Goal: Task Accomplishment & Management: Complete application form

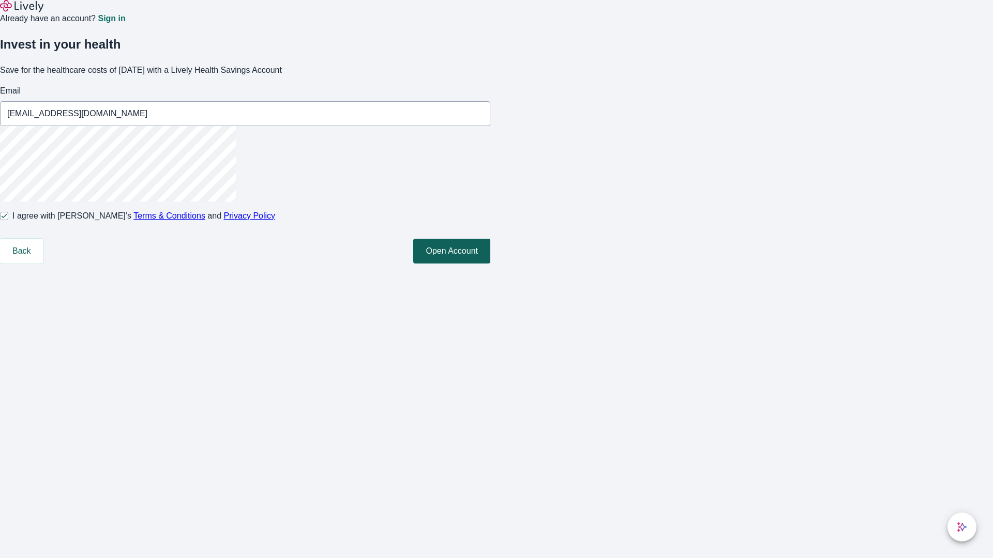
click at [490, 264] on button "Open Account" at bounding box center [451, 251] width 77 height 25
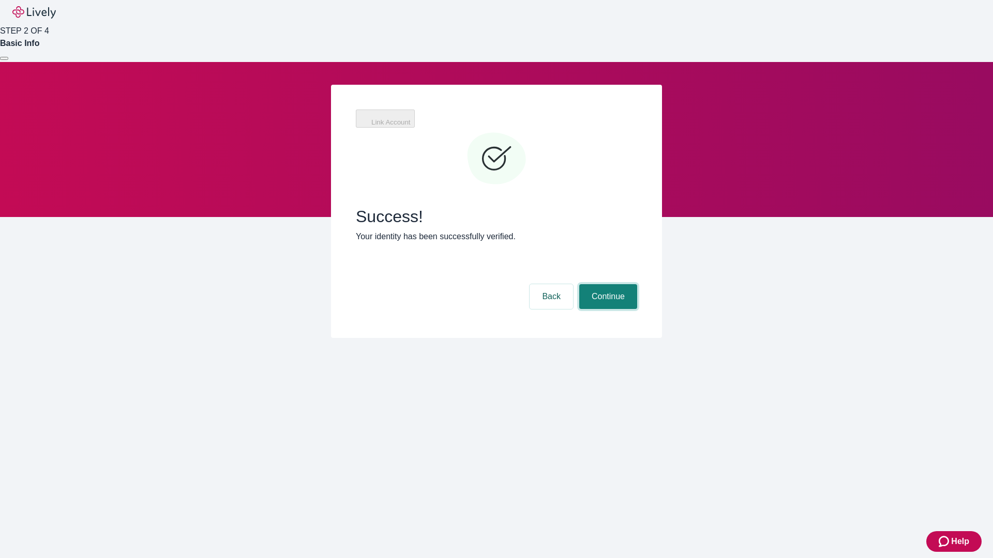
click at [637, 284] on button "Continue" at bounding box center [608, 296] width 58 height 25
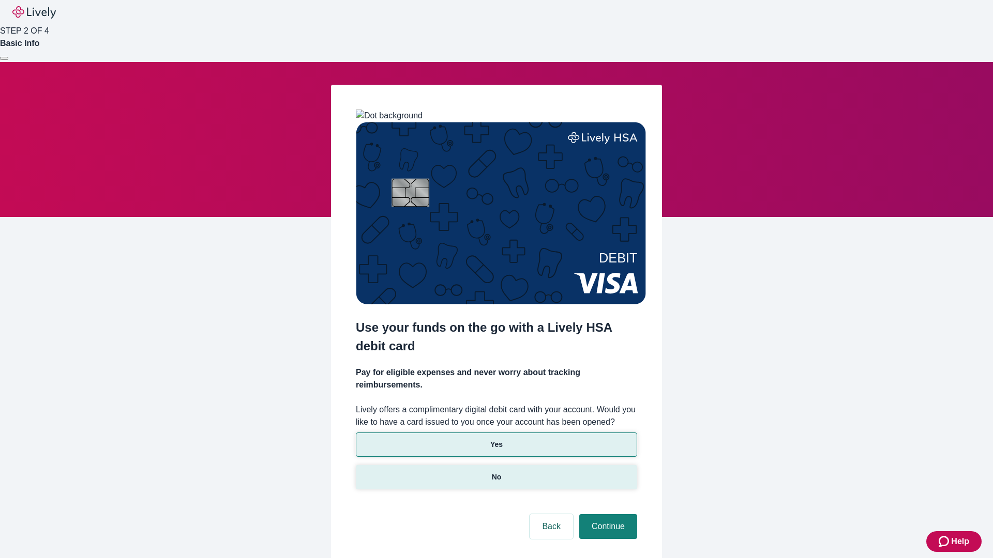
click at [496, 472] on p "No" at bounding box center [497, 477] width 10 height 11
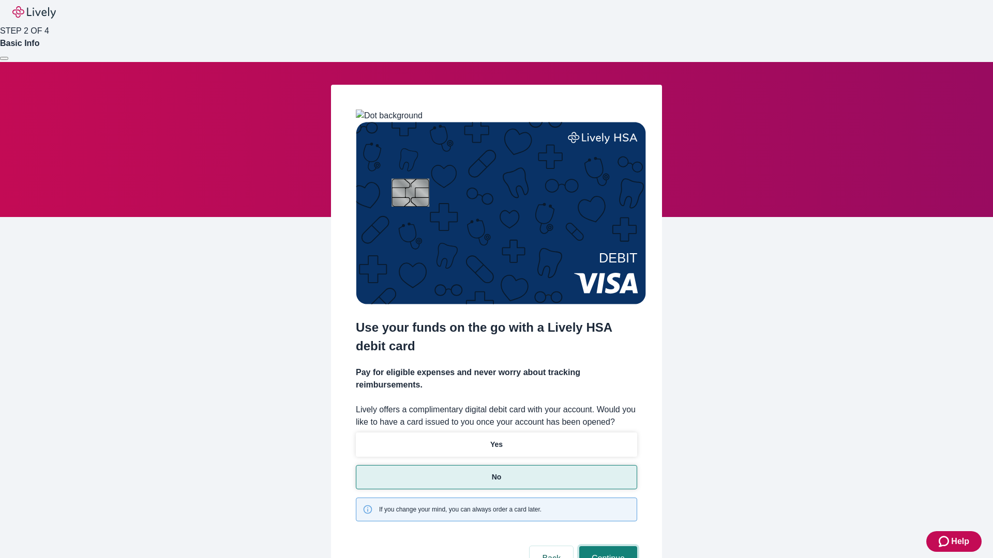
click at [606, 546] on button "Continue" at bounding box center [608, 558] width 58 height 25
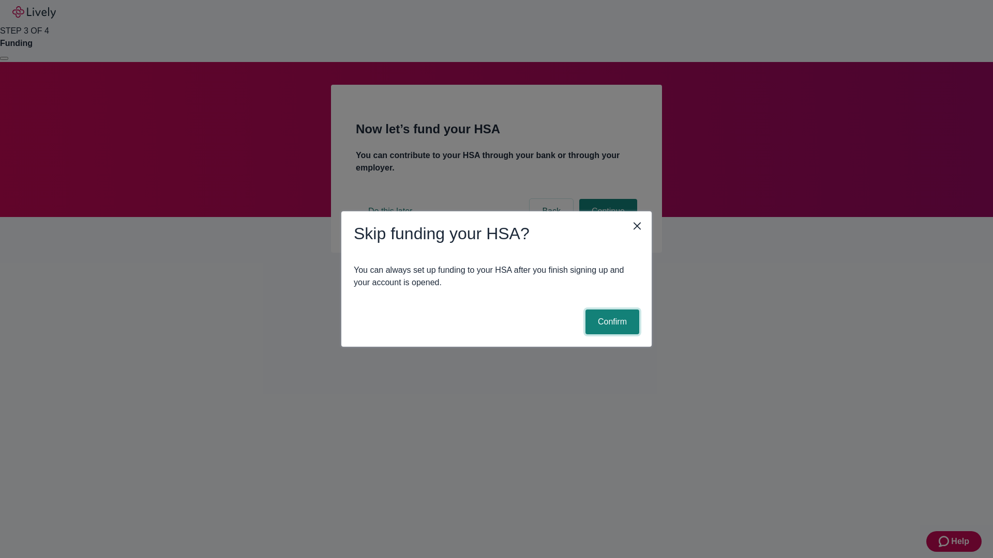
click at [610, 322] on button "Confirm" at bounding box center [612, 322] width 54 height 25
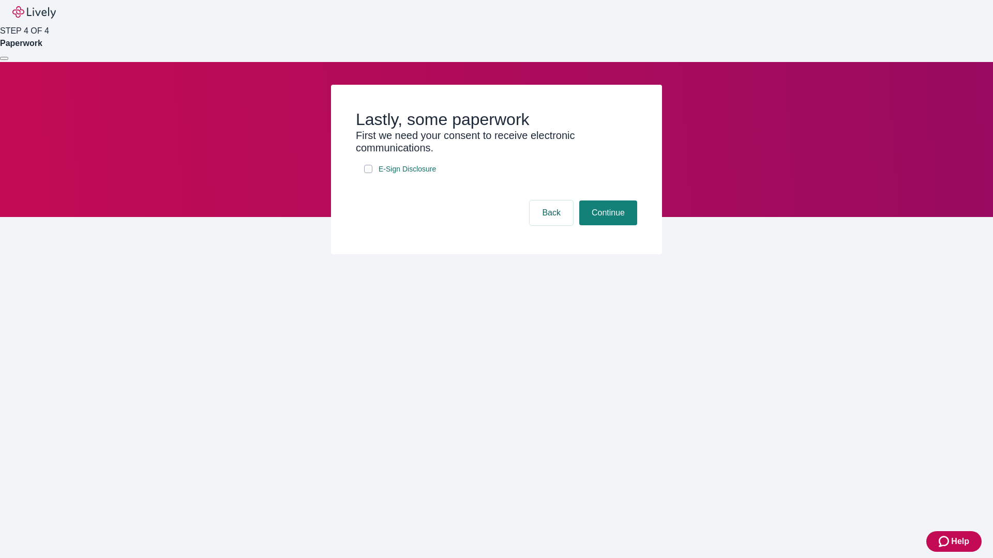
click at [368, 173] on input "E-Sign Disclosure" at bounding box center [368, 169] width 8 height 8
checkbox input "true"
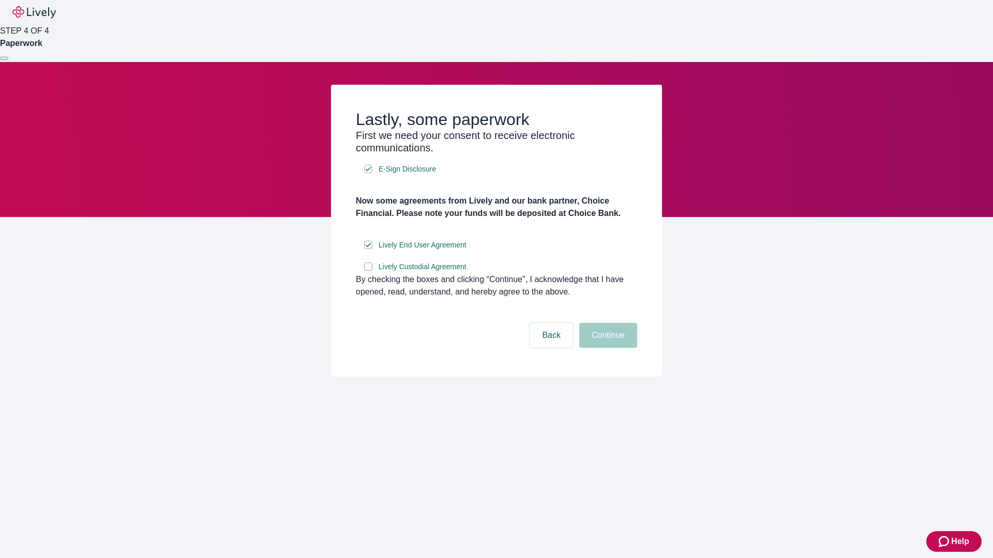
click at [368, 271] on input "Lively Custodial Agreement" at bounding box center [368, 267] width 8 height 8
checkbox input "true"
click at [606, 348] on button "Continue" at bounding box center [608, 335] width 58 height 25
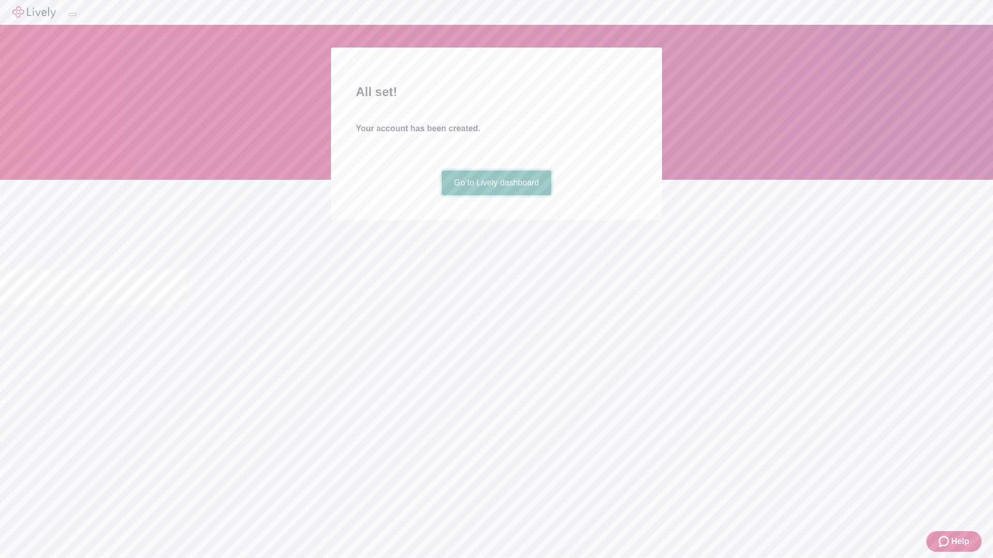
click at [496, 195] on link "Go to Lively dashboard" at bounding box center [496, 183] width 110 height 25
